Goal: Check status: Check status

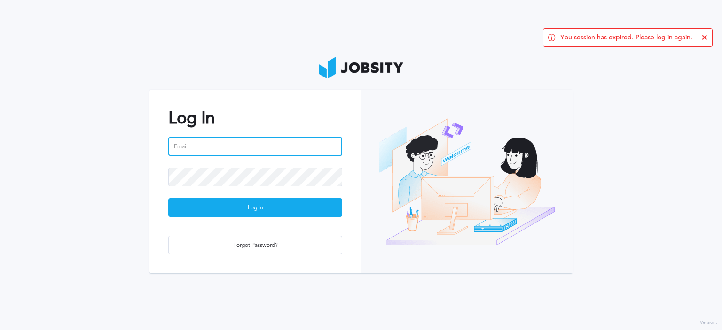
click at [227, 147] on input "email" at bounding box center [255, 146] width 174 height 19
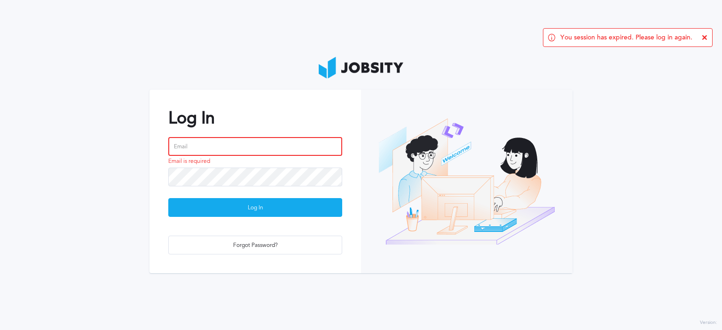
type input "[PERSON_NAME][EMAIL_ADDRESS][PERSON_NAME][DOMAIN_NAME]"
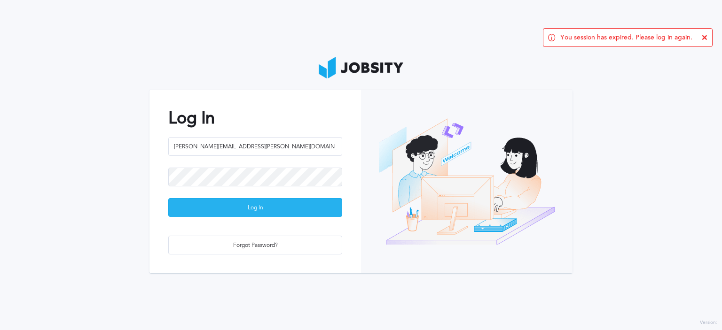
click at [256, 209] on div "Log In" at bounding box center [255, 208] width 173 height 19
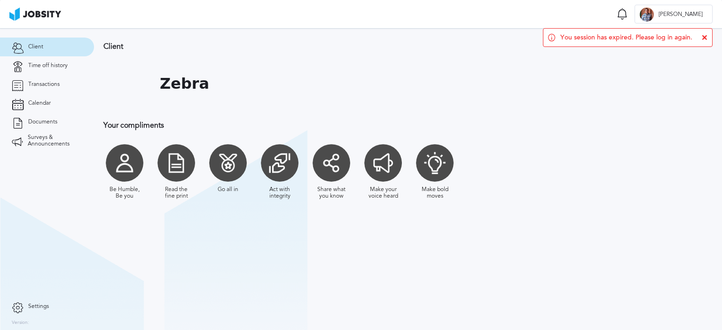
click at [705, 38] on icon at bounding box center [704, 38] width 6 height 6
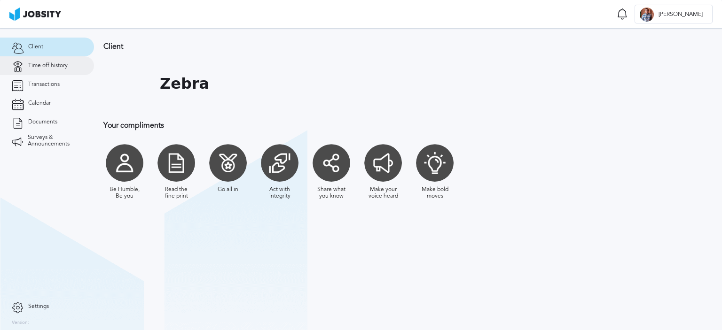
click at [54, 67] on span "Time off history" at bounding box center [47, 65] width 39 height 7
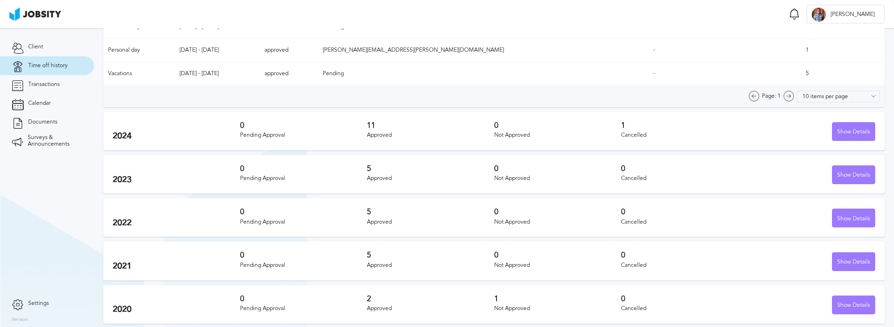
scroll to position [190, 0]
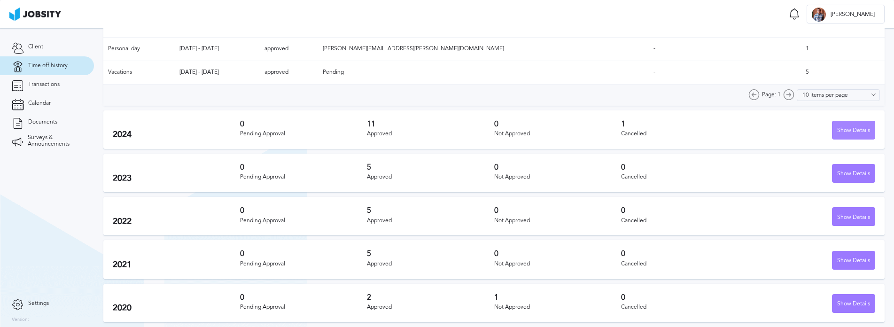
click at [721, 132] on div "Show Details" at bounding box center [853, 130] width 42 height 19
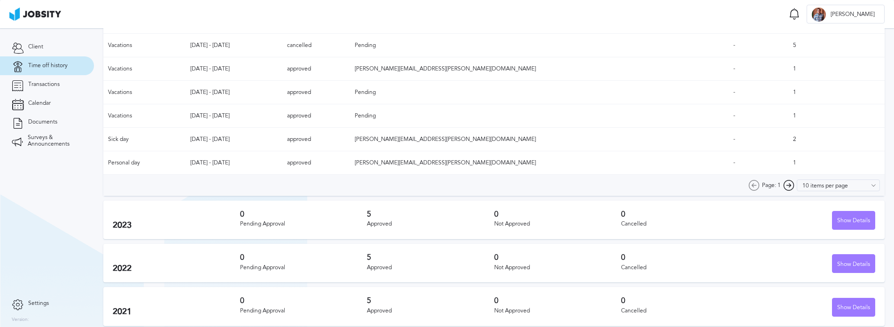
scroll to position [308, 0]
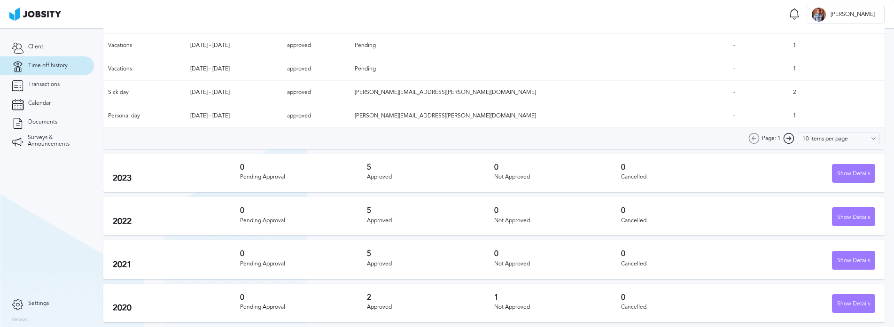
click at [388, 173] on div "5 Approved" at bounding box center [430, 173] width 127 height 20
click at [374, 171] on h3 "5" at bounding box center [430, 167] width 127 height 8
click at [721, 168] on div "Show Details" at bounding box center [853, 173] width 42 height 19
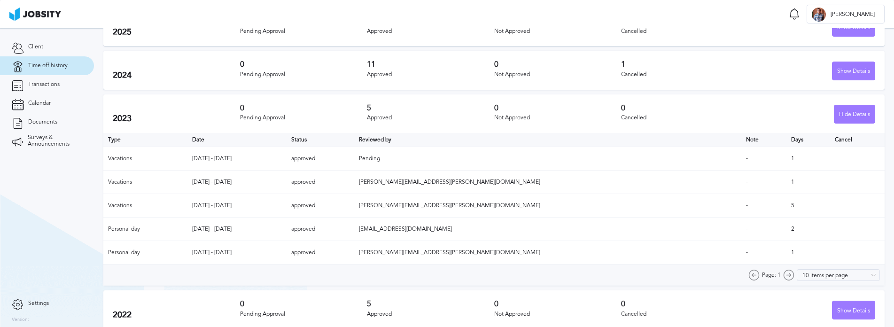
scroll to position [96, 0]
click at [721, 113] on div "Hide Details" at bounding box center [854, 115] width 40 height 19
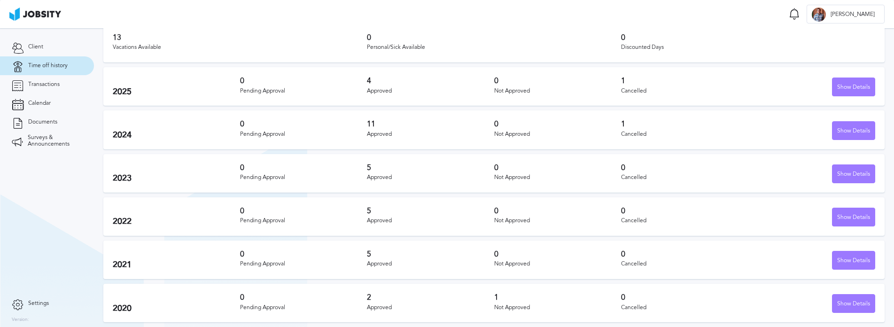
scroll to position [37, 0]
click at [721, 219] on div "Show Details" at bounding box center [853, 217] width 42 height 19
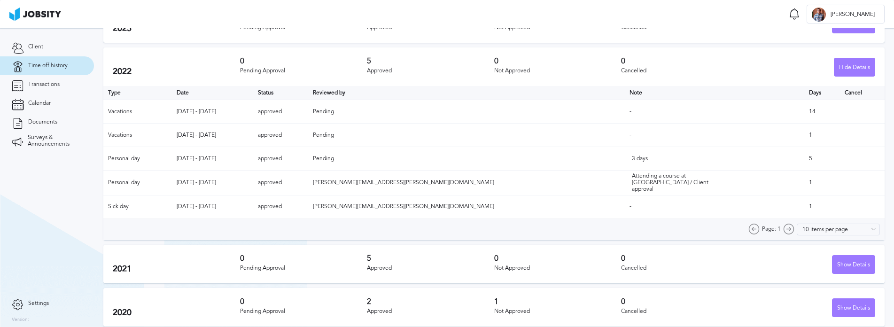
scroll to position [190, 0]
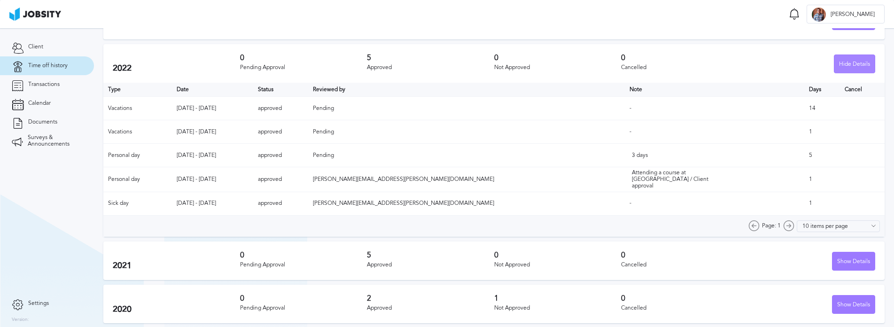
click at [721, 60] on div "Hide Details" at bounding box center [854, 64] width 40 height 19
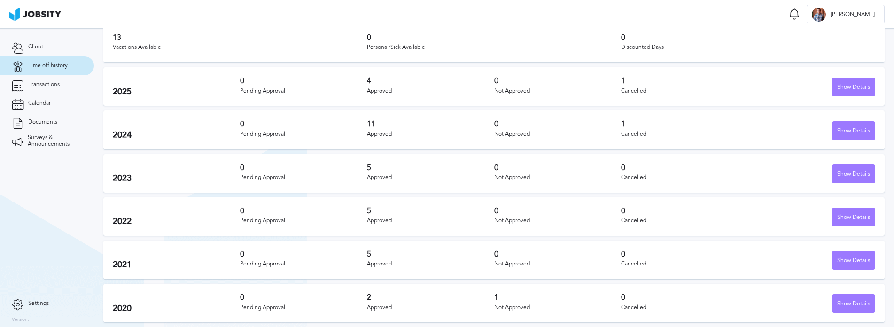
scroll to position [37, 0]
click at [721, 173] on div "Show Details" at bounding box center [853, 174] width 42 height 19
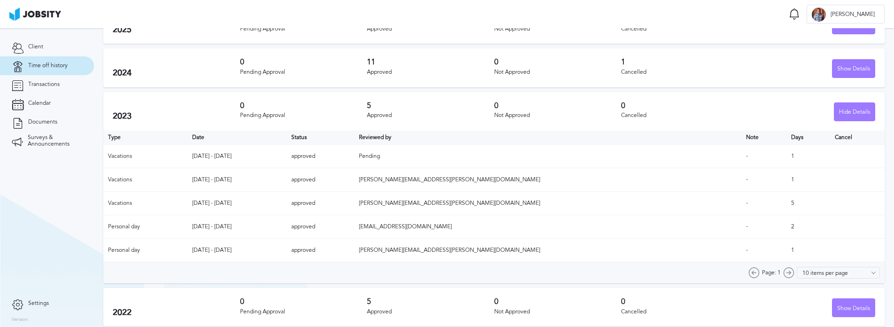
scroll to position [84, 0]
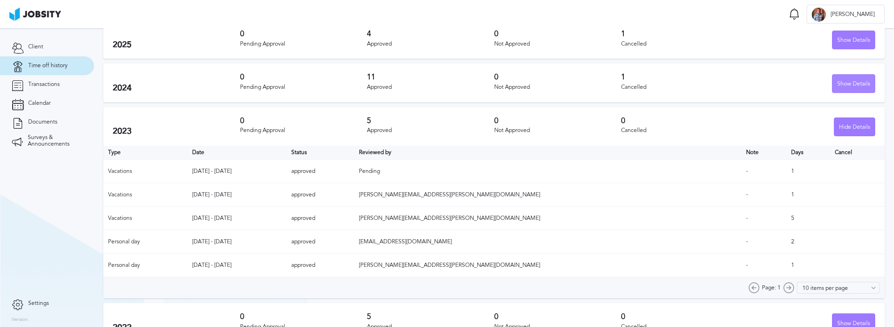
click at [721, 83] on div "Show Details" at bounding box center [853, 84] width 42 height 19
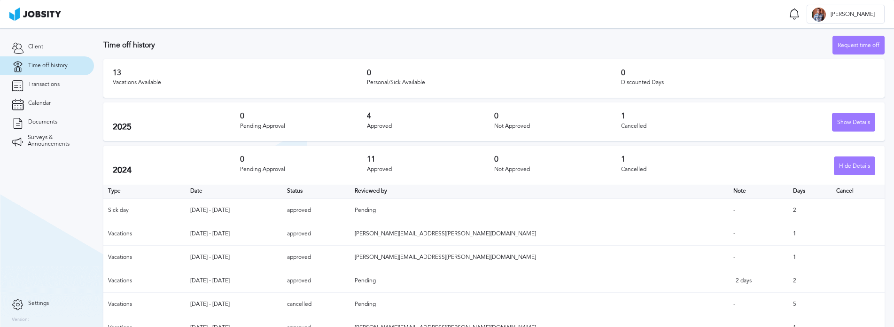
scroll to position [0, 0]
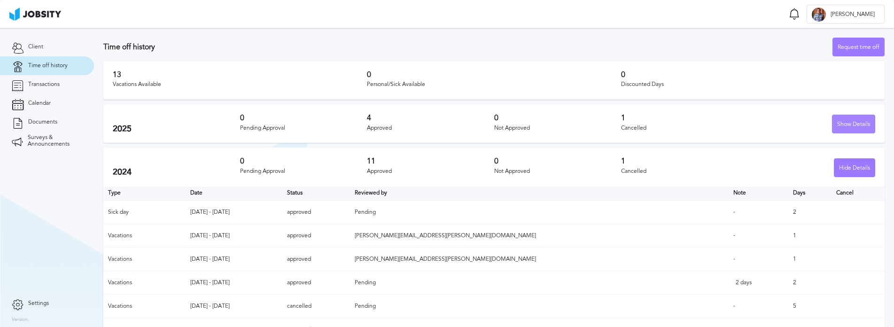
click at [721, 122] on div "Show Details" at bounding box center [853, 124] width 42 height 19
